Goal: Task Accomplishment & Management: Complete application form

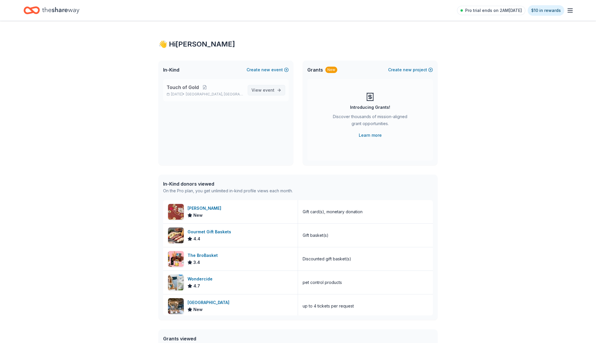
click at [261, 89] on span "View event" at bounding box center [262, 90] width 23 height 7
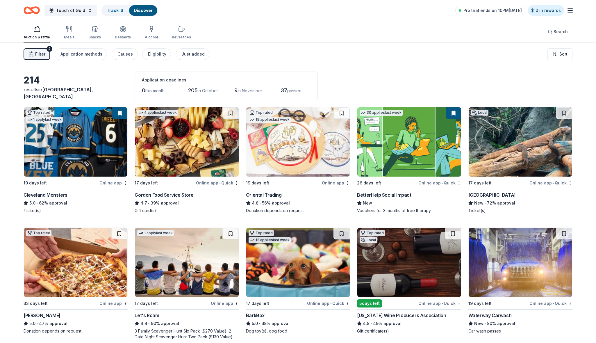
click at [39, 53] on span "Filter" at bounding box center [40, 54] width 10 height 7
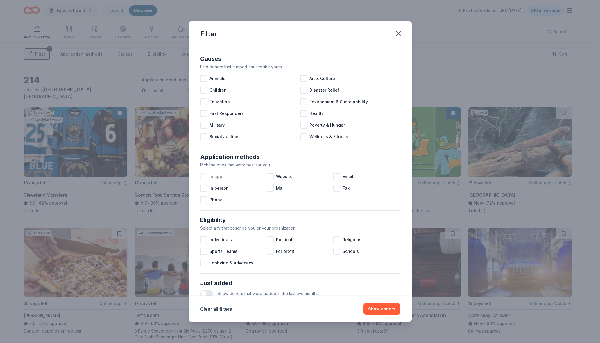
click at [206, 178] on div at bounding box center [203, 176] width 7 height 7
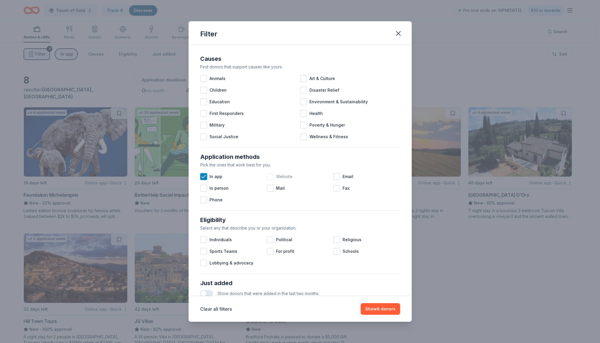
click at [271, 178] on div at bounding box center [270, 176] width 7 height 7
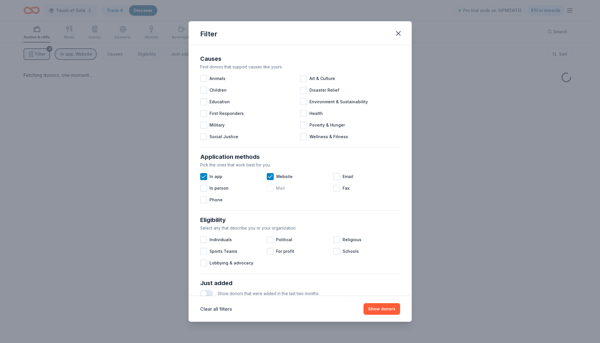
click at [269, 187] on div at bounding box center [270, 188] width 7 height 7
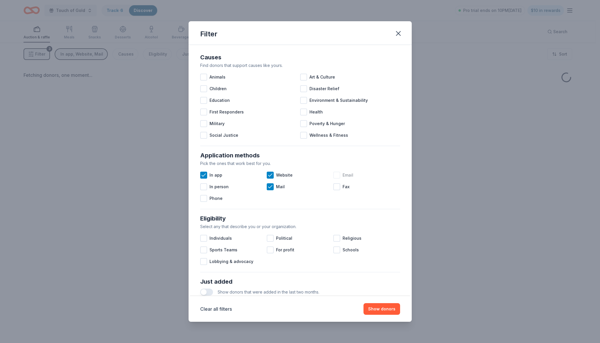
click at [334, 175] on div at bounding box center [336, 174] width 7 height 7
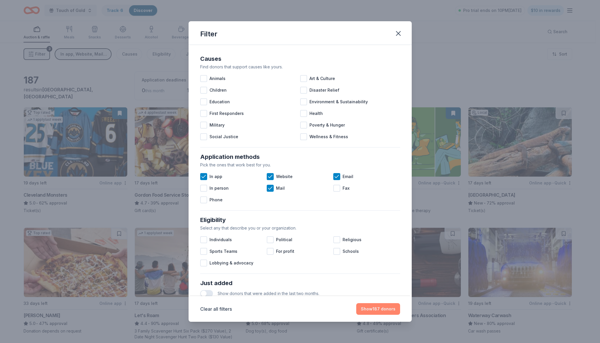
drag, startPoint x: 365, startPoint y: 306, endPoint x: 362, endPoint y: 305, distance: 3.4
click at [365, 306] on button "Show 187 donors" at bounding box center [378, 309] width 44 height 12
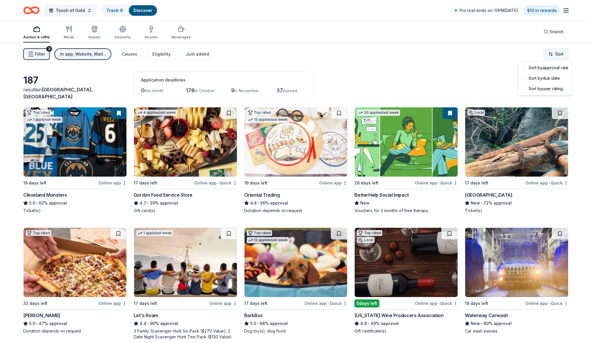
click at [555, 52] on html "Touch of Gold Track · 6 Discover Pro trial ends on 10PM, 10/5 $10 in rewards Au…" at bounding box center [298, 171] width 596 height 343
click at [526, 67] on div "Sort by approval rate" at bounding box center [544, 67] width 51 height 10
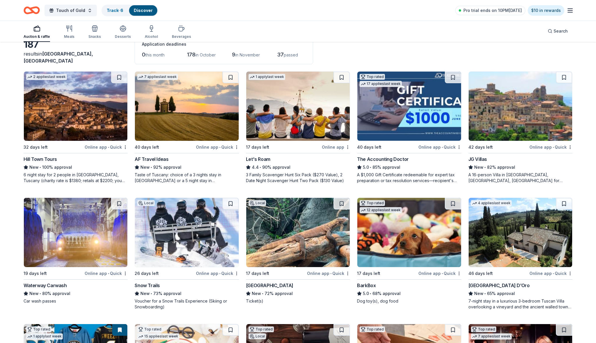
scroll to position [51, 0]
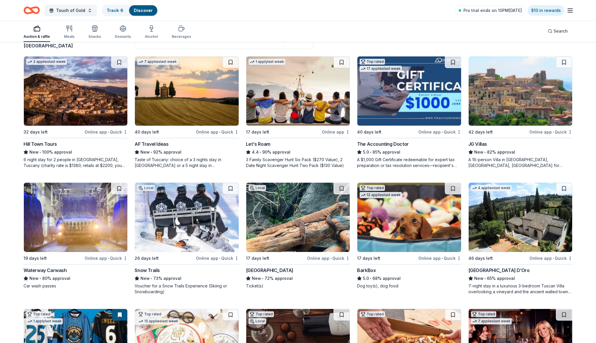
click at [404, 93] on img at bounding box center [408, 90] width 103 height 69
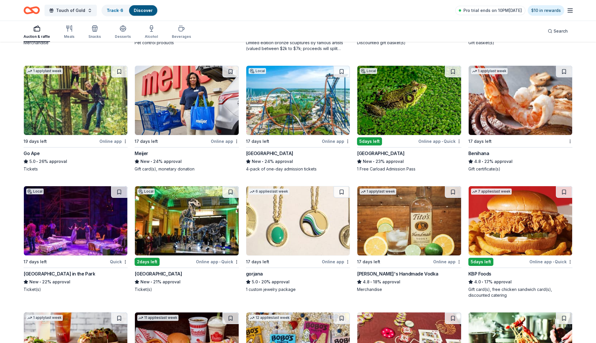
scroll to position [680, 0]
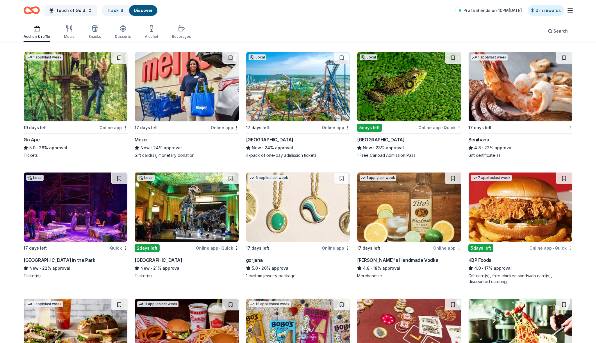
click at [67, 222] on img at bounding box center [75, 206] width 103 height 69
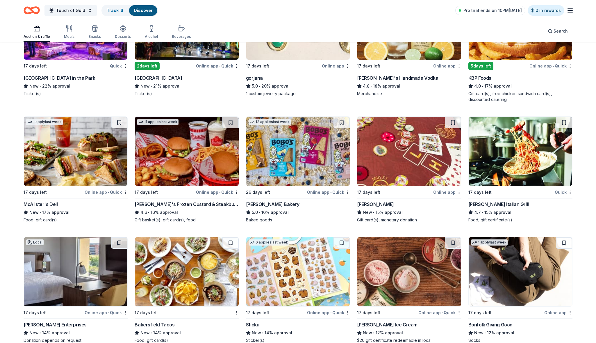
scroll to position [880, 0]
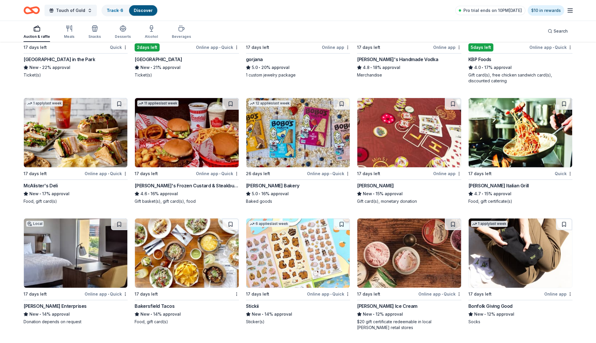
click at [488, 193] on div "4.7 • 15% approval" at bounding box center [520, 193] width 104 height 7
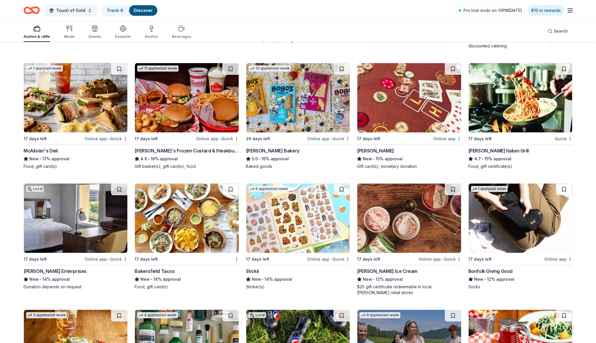
scroll to position [927, 0]
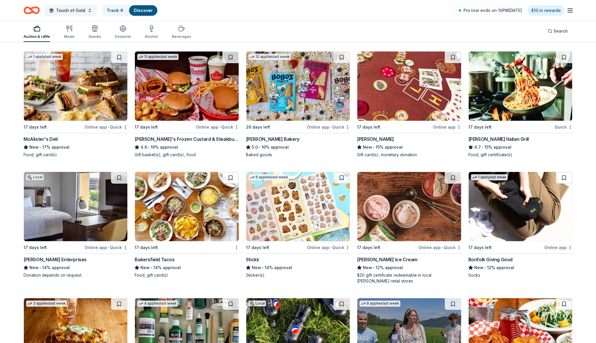
click at [55, 201] on img at bounding box center [75, 206] width 103 height 69
click at [186, 223] on img at bounding box center [186, 206] width 103 height 69
click at [311, 214] on img at bounding box center [297, 206] width 103 height 69
click at [406, 202] on img at bounding box center [408, 206] width 103 height 69
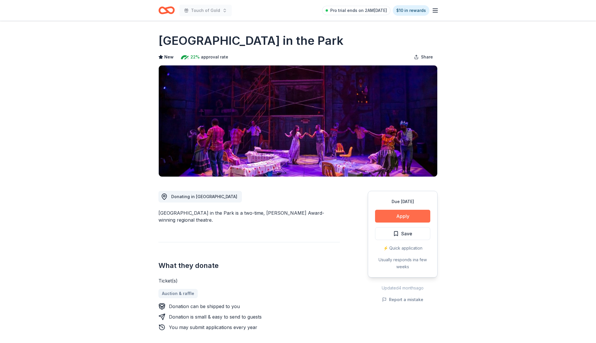
click at [386, 216] on button "Apply" at bounding box center [402, 215] width 55 height 13
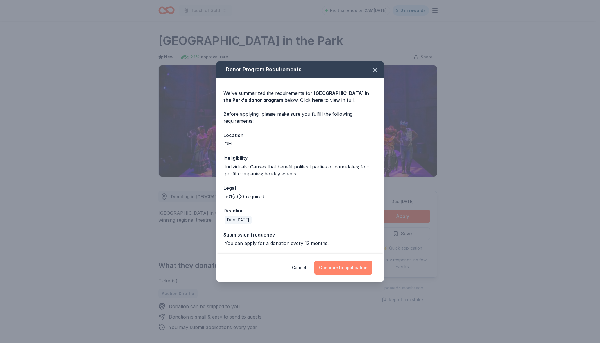
click at [349, 267] on button "Continue to application" at bounding box center [343, 267] width 58 height 14
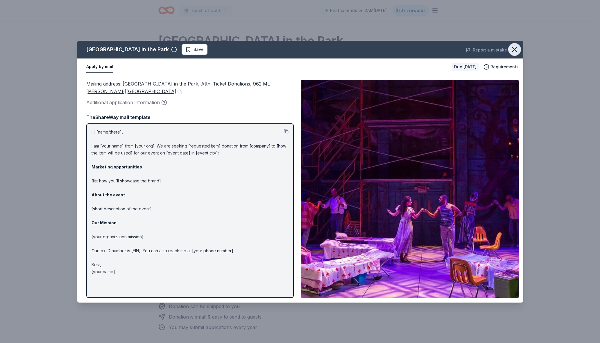
click at [515, 50] on icon "button" at bounding box center [515, 49] width 4 height 4
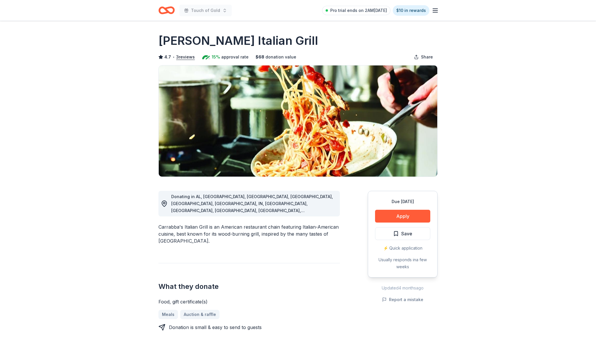
scroll to position [2, 0]
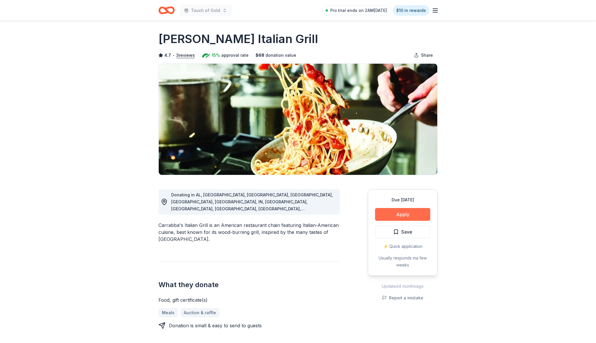
click at [408, 214] on button "Apply" at bounding box center [402, 214] width 55 height 13
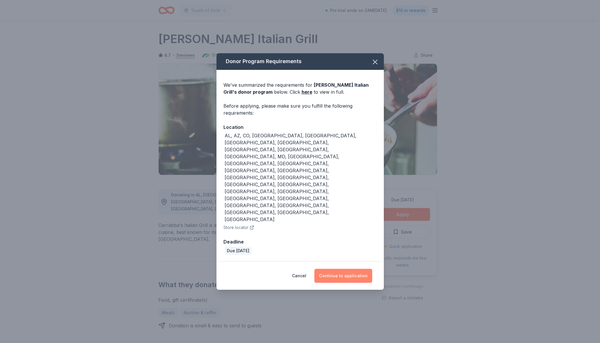
click at [344, 268] on button "Continue to application" at bounding box center [343, 275] width 58 height 14
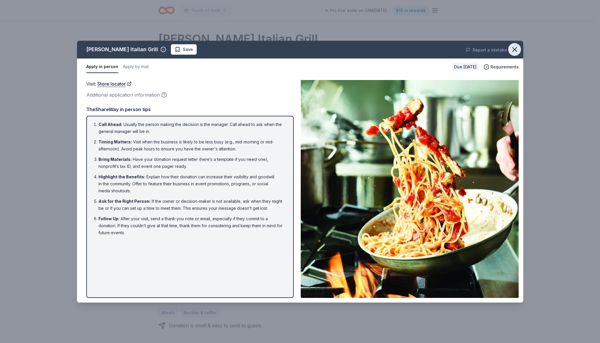
click at [514, 48] on icon "button" at bounding box center [514, 49] width 8 height 8
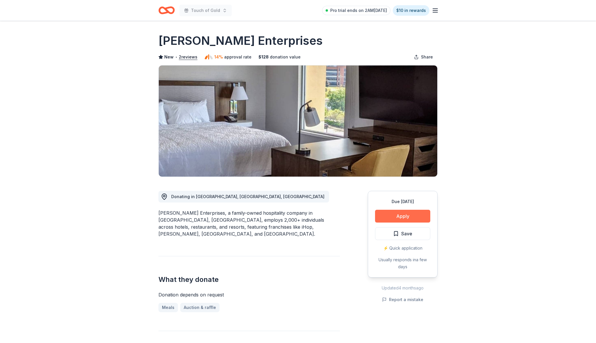
click at [387, 217] on button "Apply" at bounding box center [402, 215] width 55 height 13
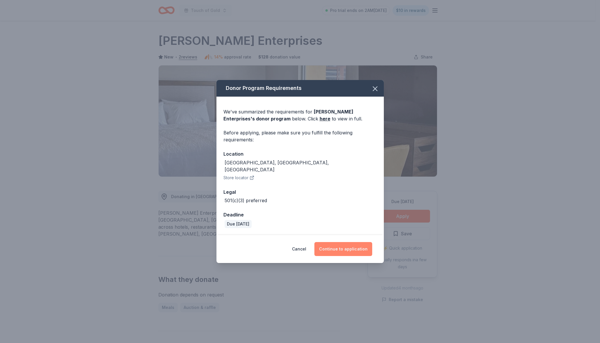
click at [346, 246] on button "Continue to application" at bounding box center [343, 249] width 58 height 14
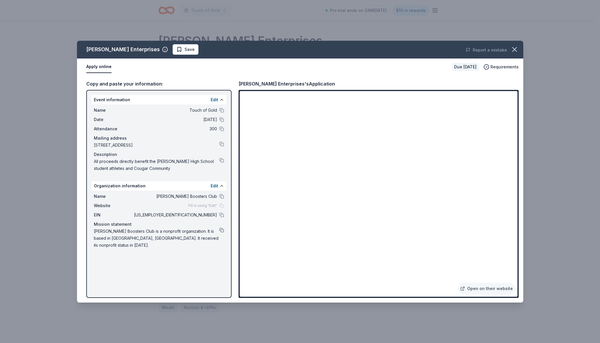
click at [222, 229] on button at bounding box center [221, 230] width 5 height 5
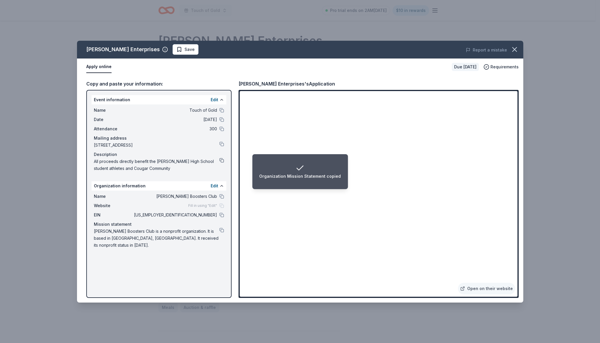
click at [222, 160] on button at bounding box center [221, 160] width 5 height 5
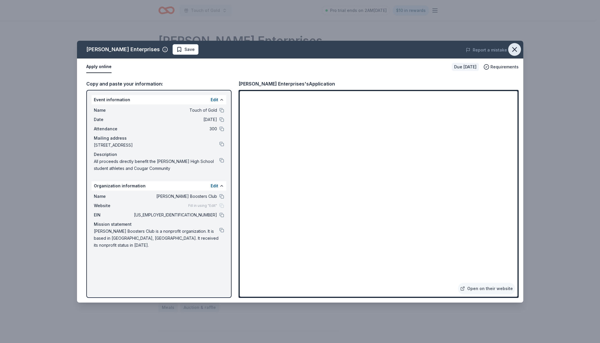
click at [516, 48] on icon "button" at bounding box center [515, 49] width 4 height 4
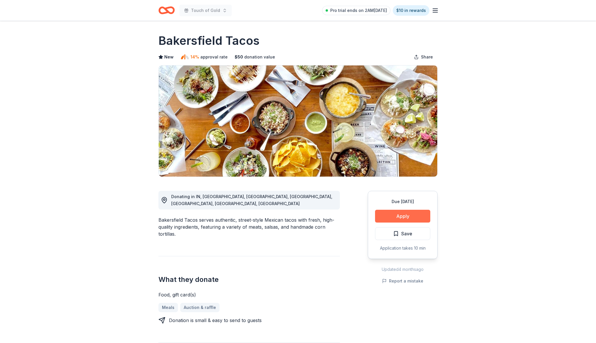
click at [391, 218] on button "Apply" at bounding box center [402, 215] width 55 height 13
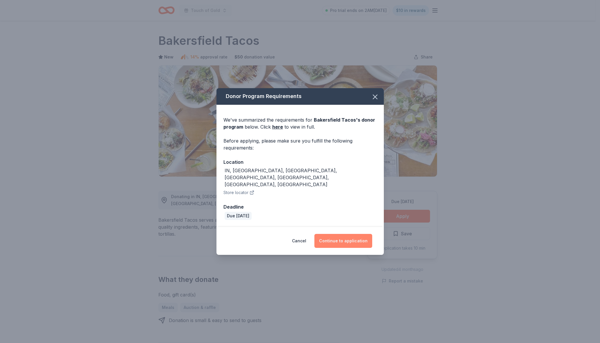
click at [329, 234] on button "Continue to application" at bounding box center [343, 241] width 58 height 14
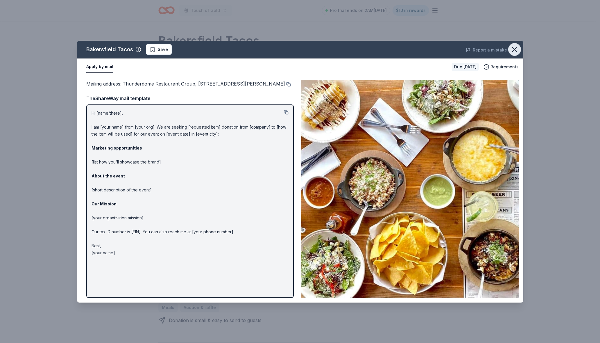
click at [513, 48] on icon "button" at bounding box center [515, 49] width 4 height 4
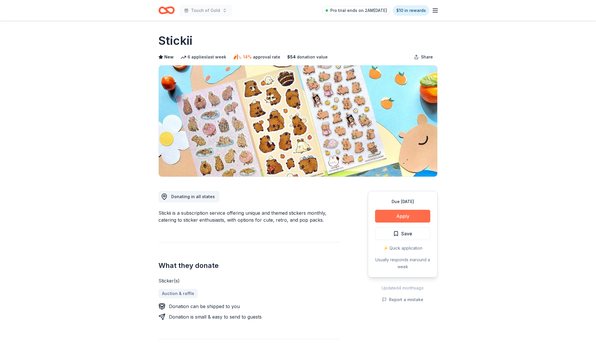
click at [394, 214] on button "Apply" at bounding box center [402, 215] width 55 height 13
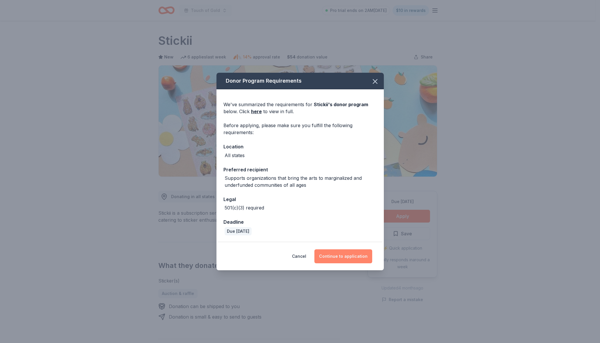
click at [330, 253] on button "Continue to application" at bounding box center [343, 256] width 58 height 14
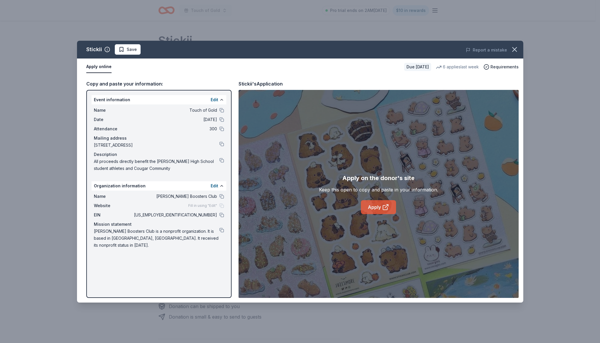
click at [368, 207] on link "Apply" at bounding box center [378, 207] width 35 height 14
click at [222, 229] on button at bounding box center [221, 230] width 5 height 5
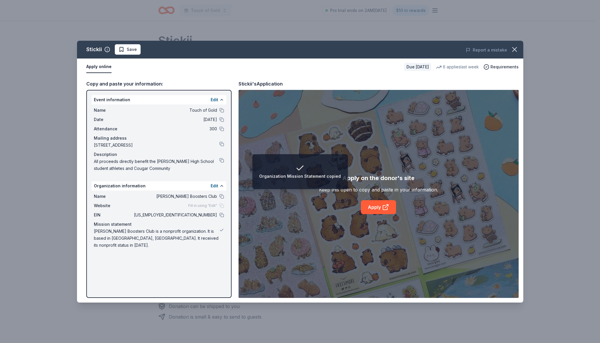
click at [89, 320] on div "Stickii Save Report a mistake Apply online Due in 17 days 6 applies last week R…" at bounding box center [300, 171] width 600 height 343
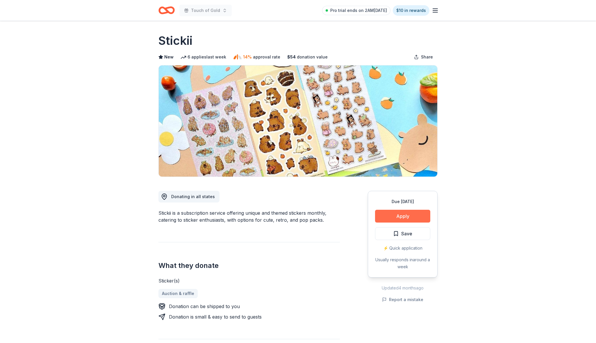
click at [413, 216] on button "Apply" at bounding box center [402, 215] width 55 height 13
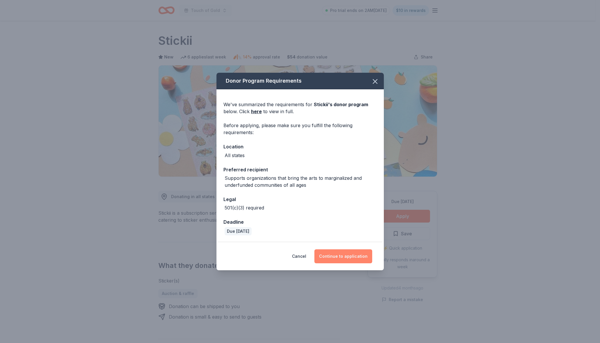
click at [336, 255] on button "Continue to application" at bounding box center [343, 256] width 58 height 14
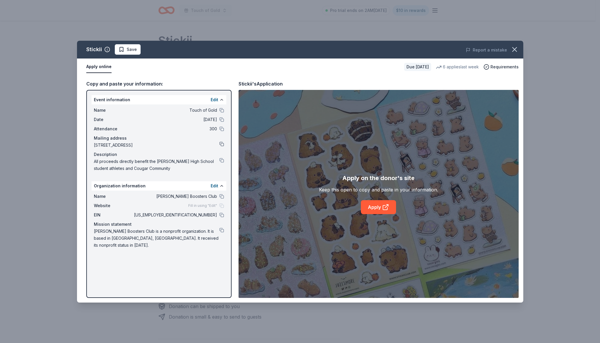
click at [221, 142] on button at bounding box center [221, 143] width 5 height 5
click at [221, 160] on button at bounding box center [221, 160] width 5 height 5
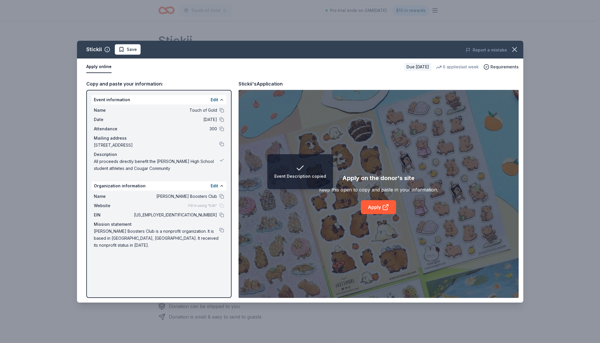
drag, startPoint x: 96, startPoint y: 317, endPoint x: 95, endPoint y: 312, distance: 5.5
click at [96, 317] on div "Stickii Save Report a mistake Apply online Due in 17 days 6 applies last week R…" at bounding box center [300, 171] width 600 height 343
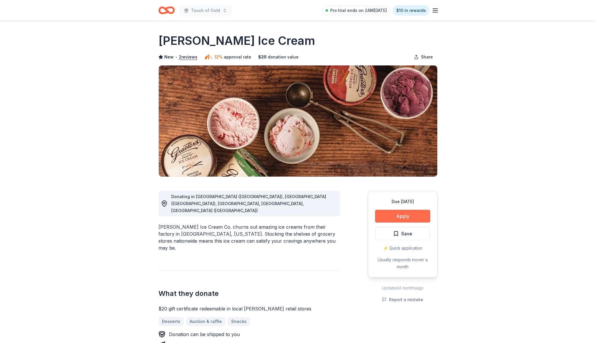
click at [398, 214] on button "Apply" at bounding box center [402, 215] width 55 height 13
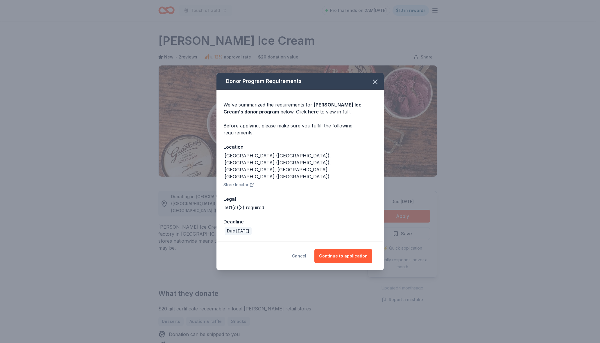
click at [304, 249] on button "Cancel" at bounding box center [299, 256] width 14 height 14
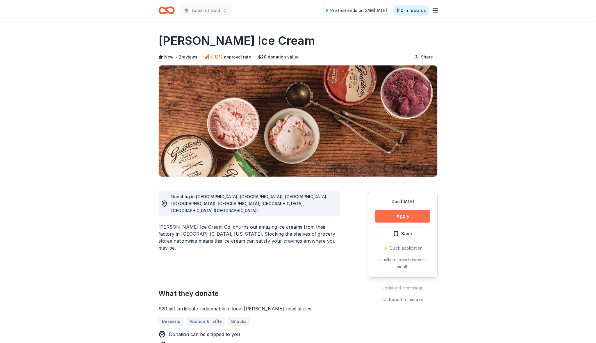
click at [396, 215] on button "Apply" at bounding box center [402, 215] width 55 height 13
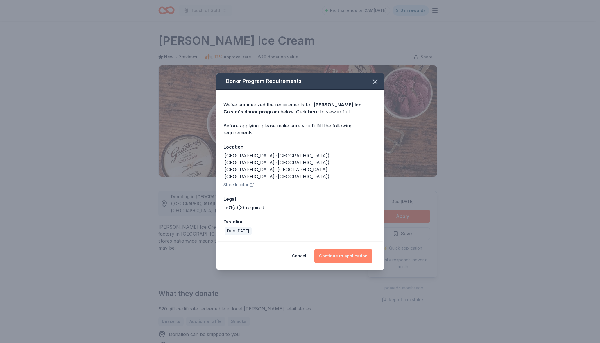
click at [351, 249] on button "Continue to application" at bounding box center [343, 256] width 58 height 14
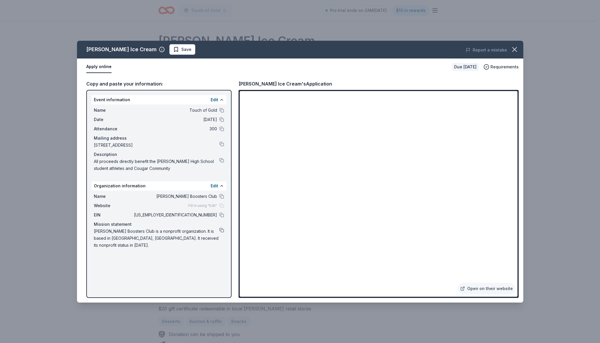
click at [220, 230] on button at bounding box center [221, 230] width 5 height 5
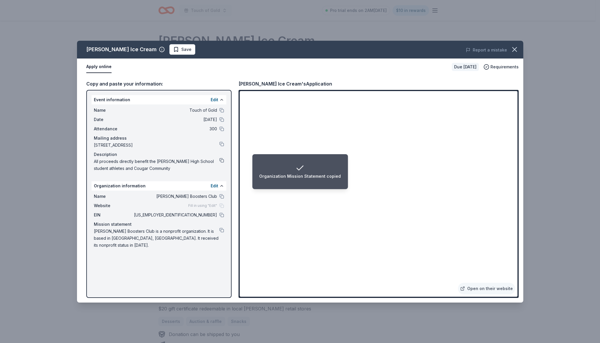
click at [221, 160] on button at bounding box center [221, 160] width 5 height 5
